Goal: Information Seeking & Learning: Learn about a topic

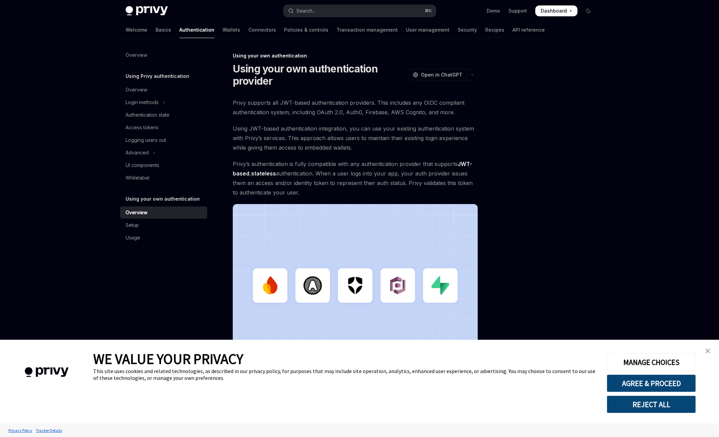
scroll to position [52, 0]
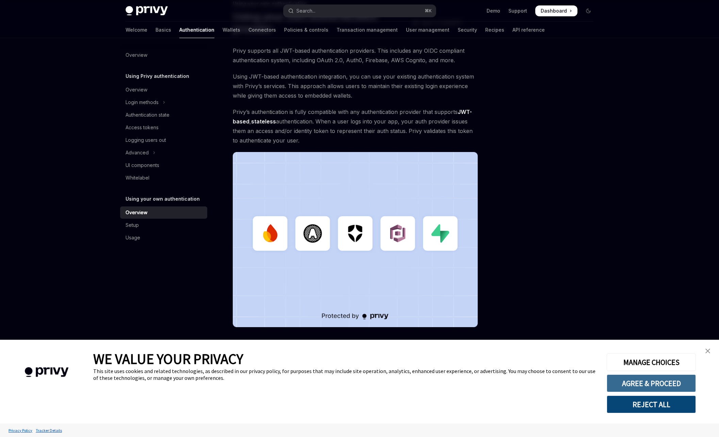
click at [619, 381] on button "AGREE & PROCEED" at bounding box center [651, 384] width 89 height 18
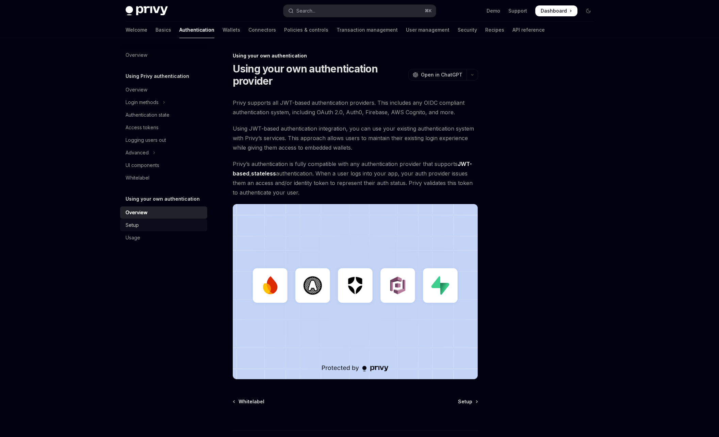
click at [190, 229] on div "Setup" at bounding box center [165, 225] width 78 height 8
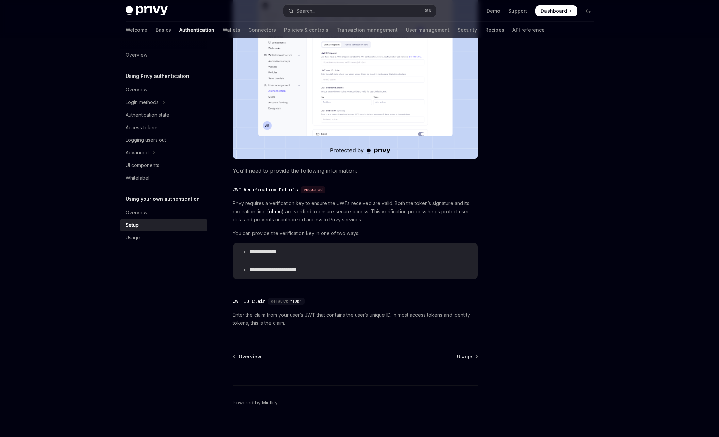
scroll to position [200, 0]
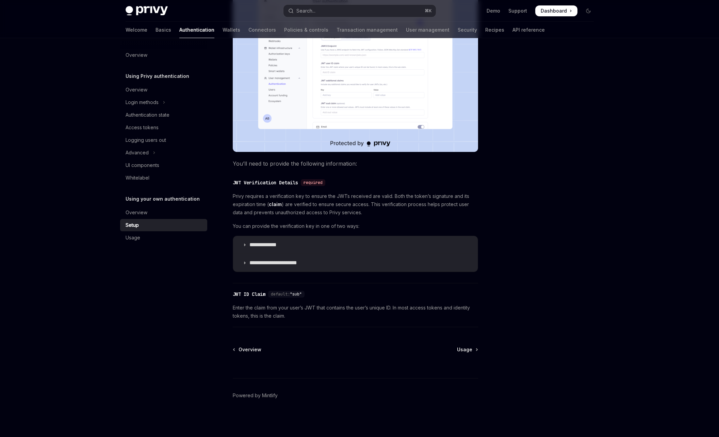
click at [153, 296] on div "Overview Using Privy authentication Overview Login methods Authentication state…" at bounding box center [169, 237] width 98 height 399
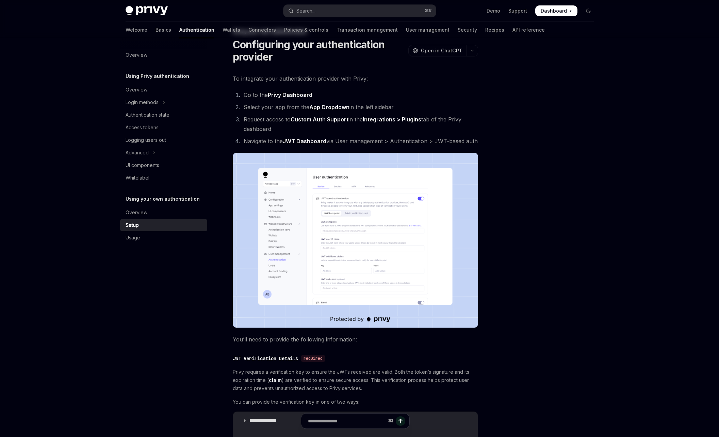
scroll to position [0, 0]
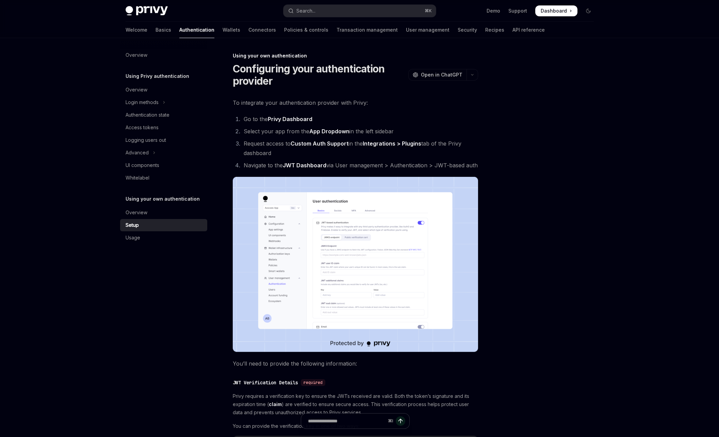
drag, startPoint x: 228, startPoint y: 97, endPoint x: 483, endPoint y: 168, distance: 264.4
click at [483, 168] on div "**********" at bounding box center [359, 337] width 479 height 599
click at [482, 168] on div "**********" at bounding box center [359, 337] width 479 height 599
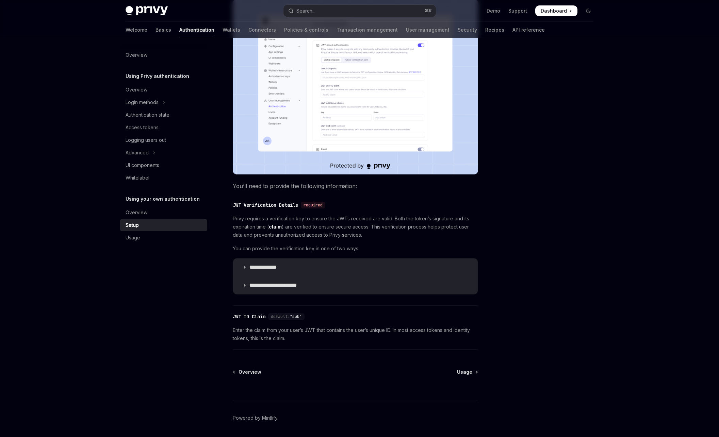
scroll to position [200, 0]
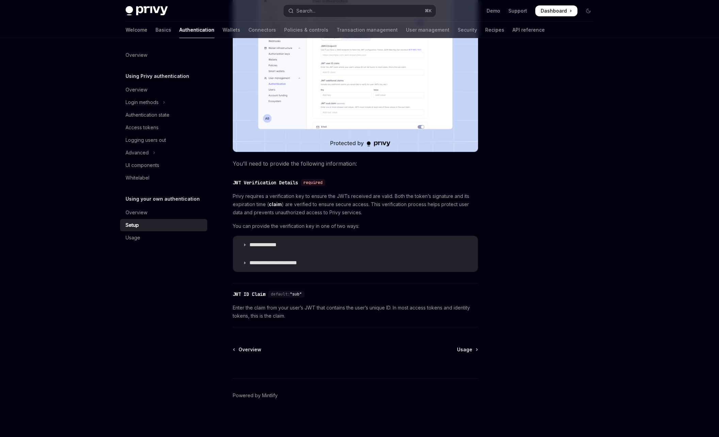
click at [221, 218] on div "**********" at bounding box center [292, 145] width 376 height 586
click at [513, 35] on link "API reference" at bounding box center [529, 30] width 32 height 16
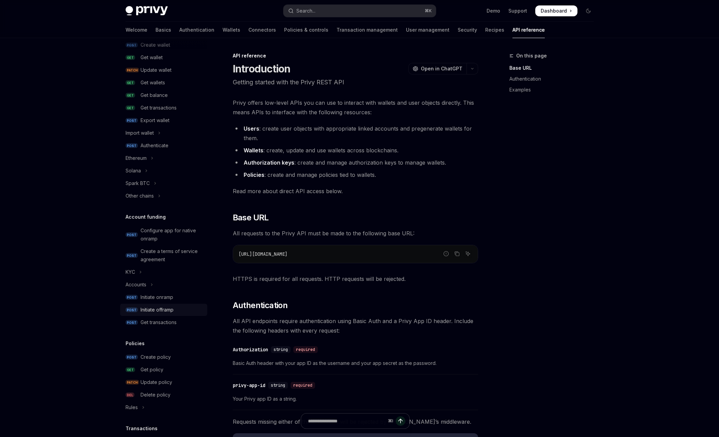
scroll to position [47, 0]
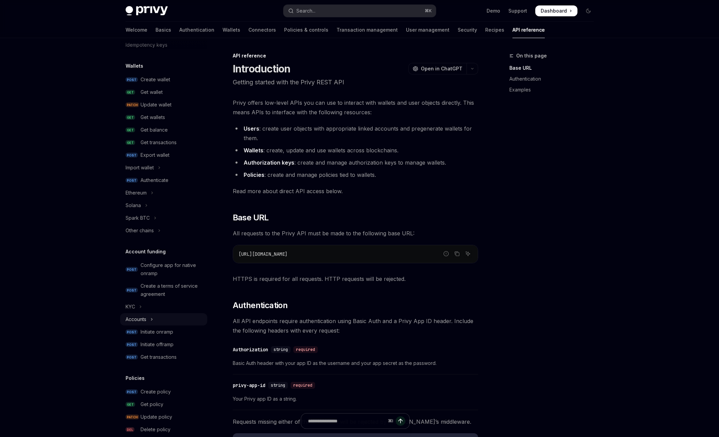
click at [170, 324] on button "Accounts" at bounding box center [163, 319] width 87 height 12
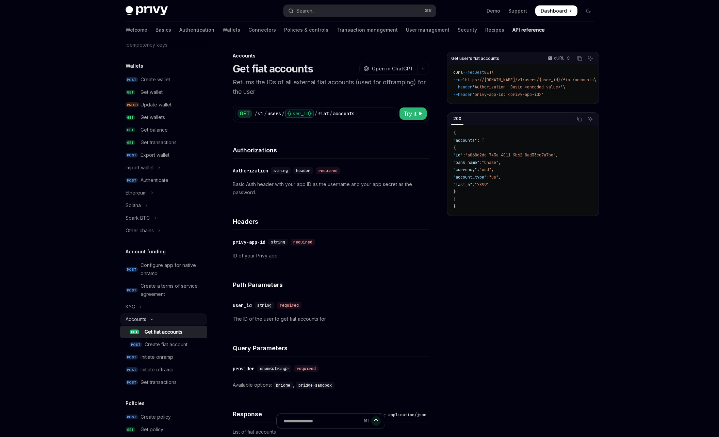
click at [166, 322] on button "Accounts" at bounding box center [163, 319] width 87 height 12
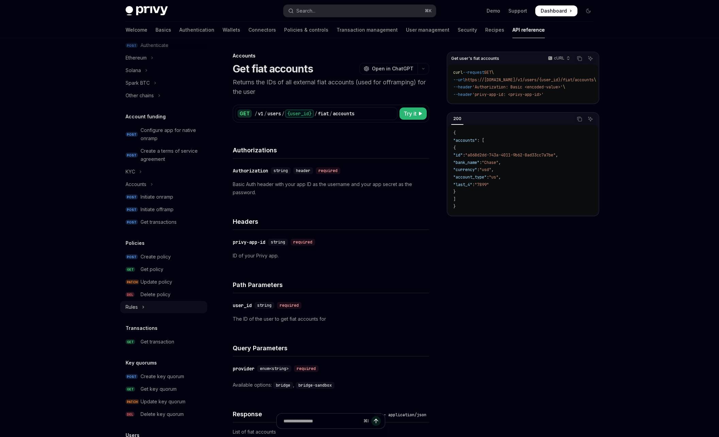
scroll to position [266, 0]
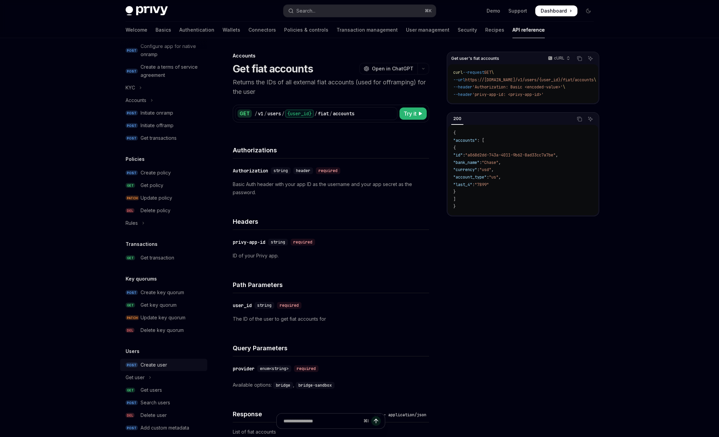
click at [175, 367] on div "Create user" at bounding box center [172, 365] width 63 height 8
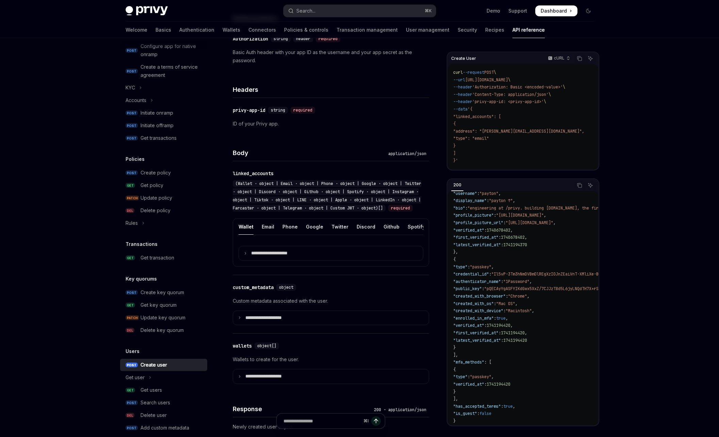
scroll to position [180, 0]
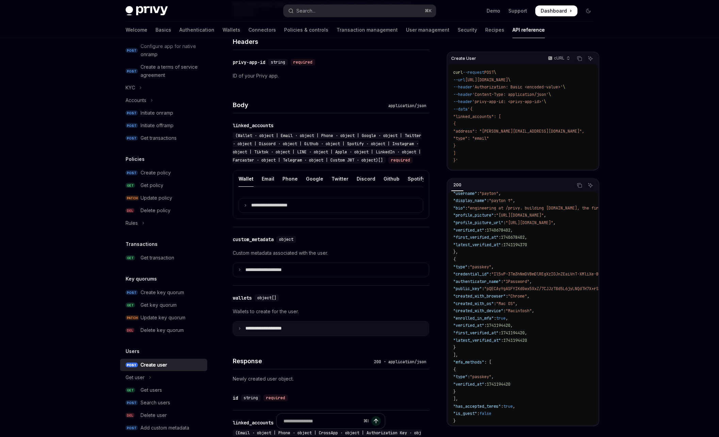
click at [303, 336] on summary "**********" at bounding box center [331, 329] width 196 height 14
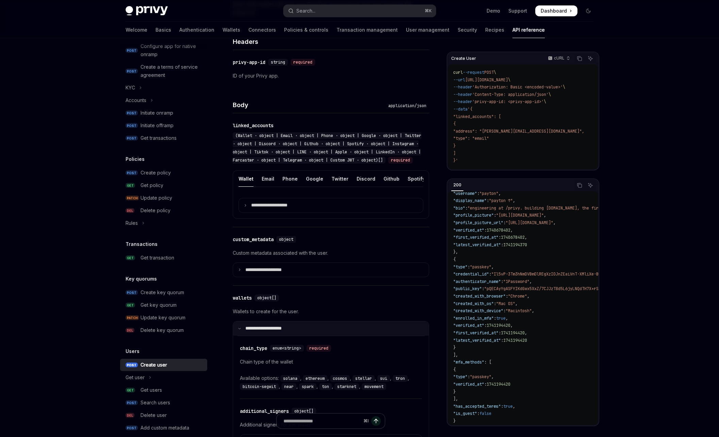
click at [301, 336] on summary "**********" at bounding box center [331, 329] width 196 height 14
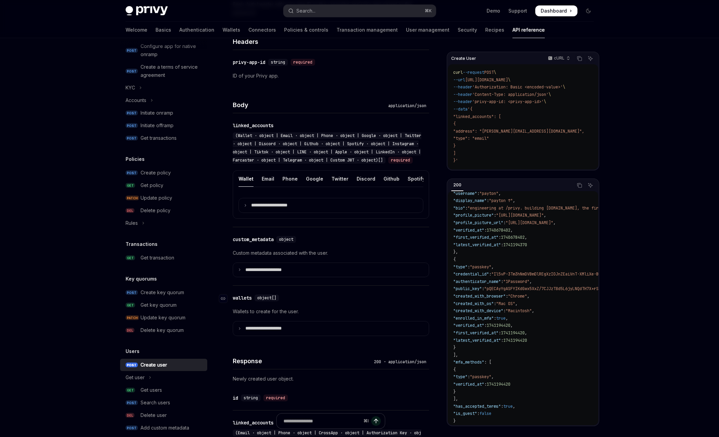
scroll to position [252, 0]
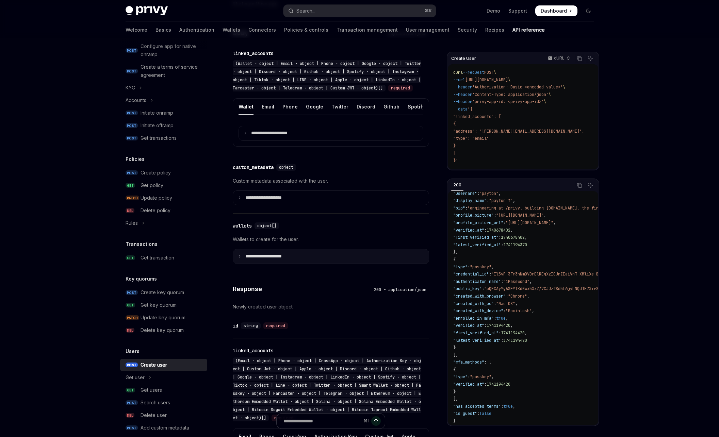
click at [287, 260] on p "**********" at bounding box center [268, 257] width 47 height 6
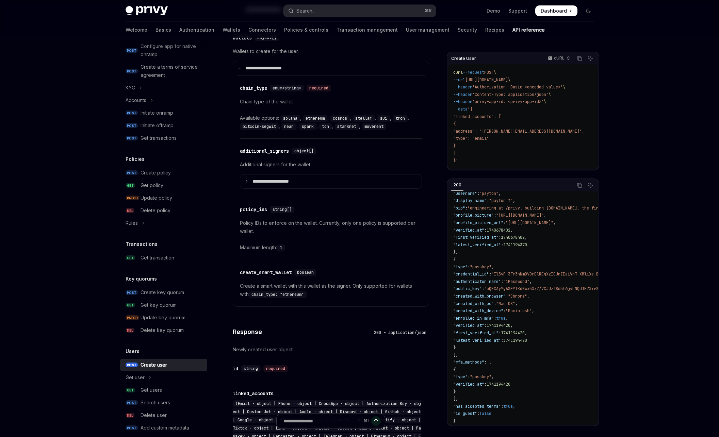
scroll to position [475, 0]
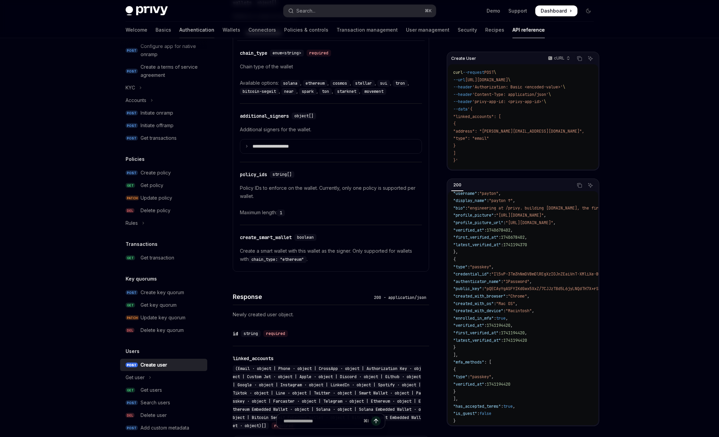
click at [179, 34] on link "Authentication" at bounding box center [196, 30] width 35 height 16
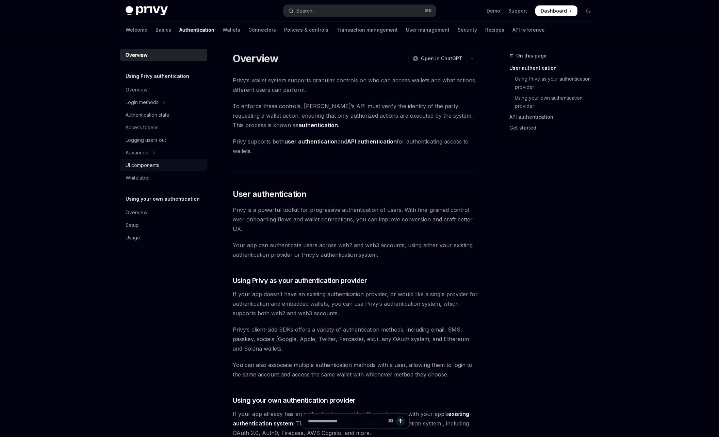
click at [159, 164] on div "UI components" at bounding box center [143, 165] width 34 height 8
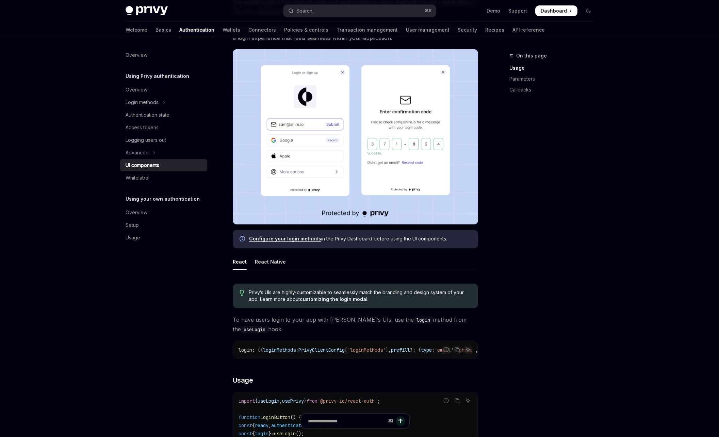
scroll to position [79, 0]
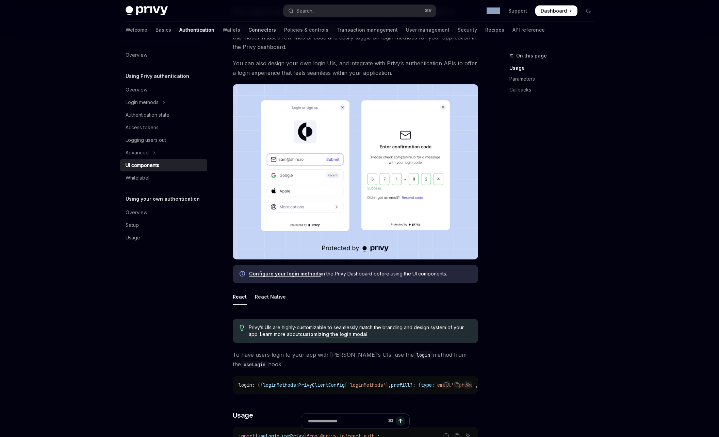
click at [248, 29] on link "Connectors" at bounding box center [262, 30] width 28 height 16
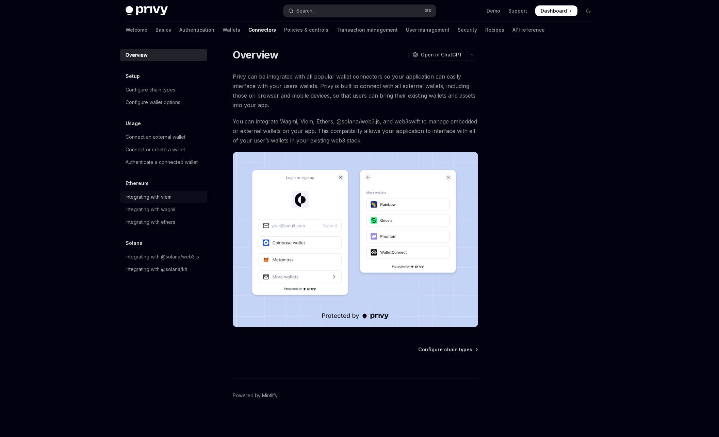
click at [181, 198] on div "Integrating with viem" at bounding box center [165, 197] width 78 height 8
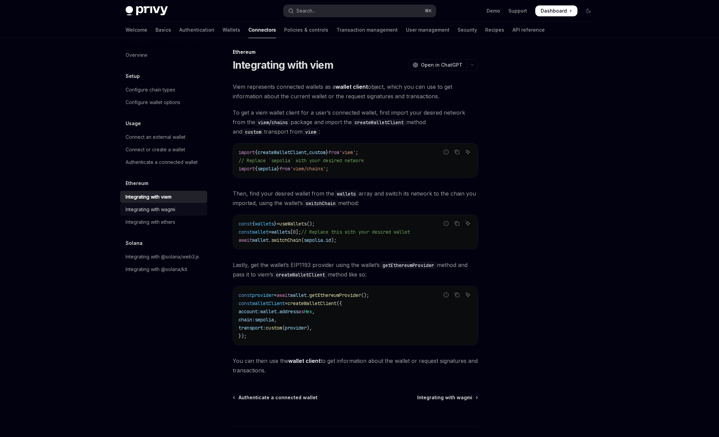
click at [178, 208] on div "Integrating with wagmi" at bounding box center [165, 210] width 78 height 8
type textarea "*"
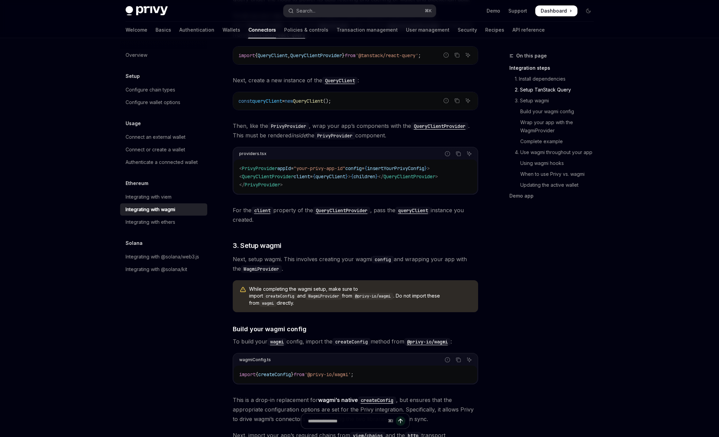
scroll to position [337, 0]
